Goal: Task Accomplishment & Management: Complete application form

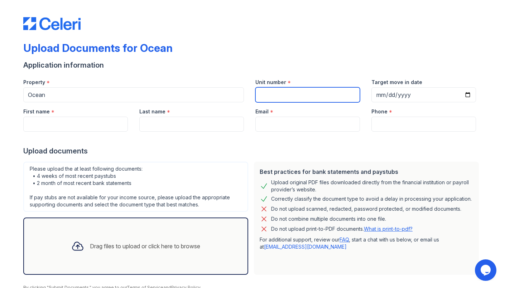
click at [283, 90] on input "Unit number" at bounding box center [307, 94] width 105 height 15
type input "1813"
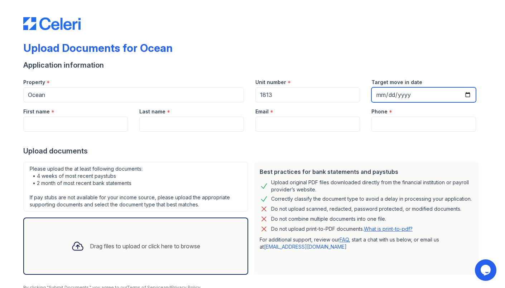
click at [389, 96] on input "Target move in date" at bounding box center [423, 94] width 105 height 15
click at [383, 95] on input "Target move in date" at bounding box center [423, 94] width 105 height 15
type input "[PHONE_NUMBER]"
type input "[DATE]"
click at [93, 132] on div at bounding box center [252, 139] width 458 height 14
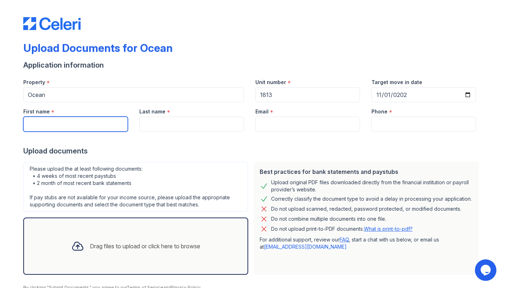
click at [89, 124] on input "First name" at bounding box center [75, 124] width 105 height 15
type input "[PERSON_NAME]"
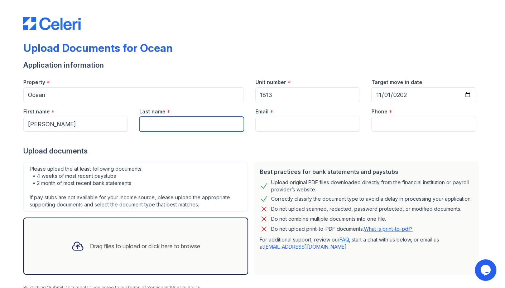
click at [148, 125] on input "Last name" at bounding box center [191, 124] width 105 height 15
type input "[PERSON_NAME]"
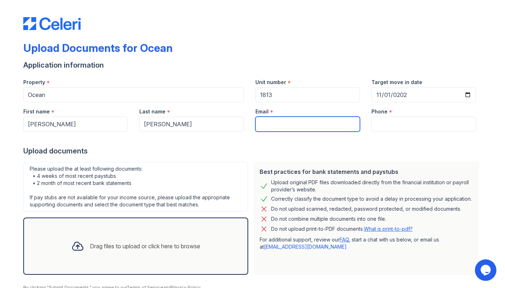
click at [283, 120] on input "Email" at bounding box center [307, 124] width 105 height 15
type input "[EMAIL_ADDRESS][DOMAIN_NAME]"
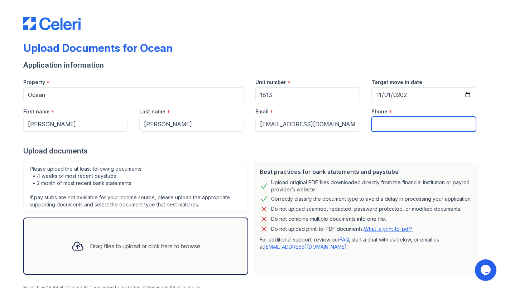
click at [377, 128] on input "Phone" at bounding box center [423, 124] width 105 height 15
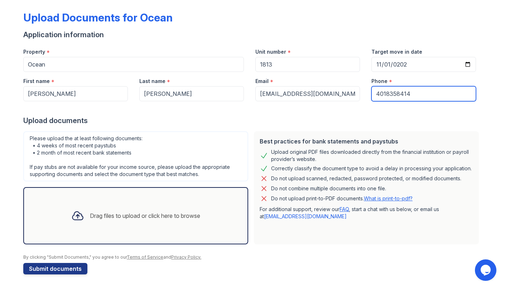
type input "4018358414"
click at [68, 220] on div at bounding box center [77, 216] width 19 height 19
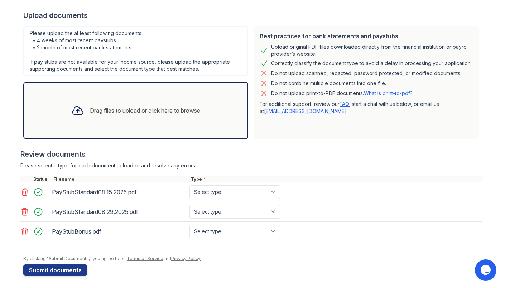
scroll to position [135, 0]
click at [217, 192] on select "Select type Paystub Bank Statement Offer Letter Tax Documents Benefit Award Let…" at bounding box center [234, 193] width 91 height 14
select select "bank_statement"
click at [189, 186] on select "Select type Paystub Bank Statement Offer Letter Tax Documents Benefit Award Let…" at bounding box center [234, 193] width 91 height 14
click at [225, 210] on select "Select type Paystub Bank Statement Offer Letter Tax Documents Benefit Award Let…" at bounding box center [234, 213] width 91 height 14
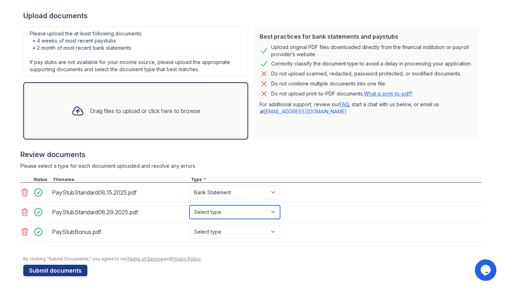
select select "bank_statement"
click at [189, 206] on select "Select type Paystub Bank Statement Offer Letter Tax Documents Benefit Award Let…" at bounding box center [234, 213] width 91 height 14
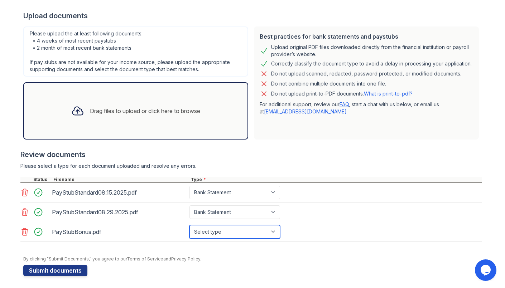
click at [226, 232] on select "Select type Paystub Bank Statement Offer Letter Tax Documents Benefit Award Let…" at bounding box center [234, 232] width 91 height 14
select select "paystub"
click at [189, 225] on select "Select type Paystub Bank Statement Offer Letter Tax Documents Benefit Award Let…" at bounding box center [234, 232] width 91 height 14
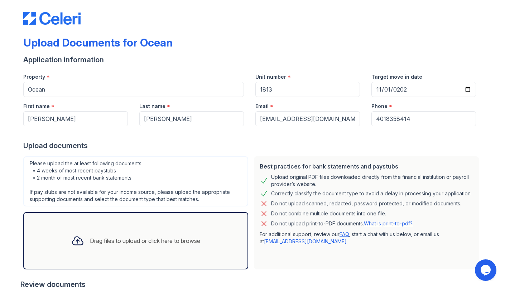
scroll to position [136, 0]
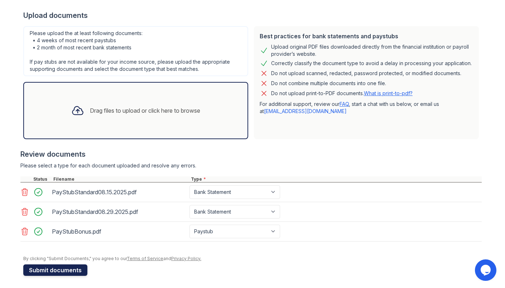
click at [79, 265] on button "Submit documents" at bounding box center [55, 270] width 64 height 11
